Goal: Communication & Community: Answer question/provide support

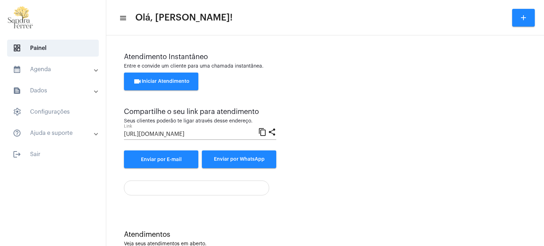
click at [172, 84] on button "videocam Iniciar Atendimento" at bounding box center [161, 82] width 74 height 18
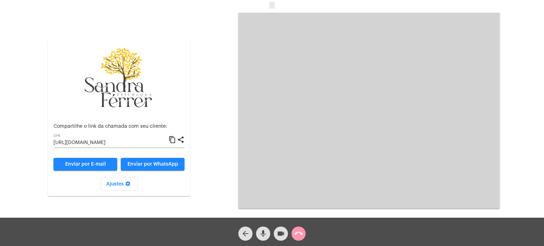
click at [170, 142] on mat-icon "content_copy" at bounding box center [172, 140] width 7 height 9
click at [167, 140] on div "[URL][DOMAIN_NAME] Link" at bounding box center [111, 141] width 115 height 14
click at [174, 140] on mat-icon "content_copy" at bounding box center [172, 140] width 7 height 9
